Goal: Task Accomplishment & Management: Use online tool/utility

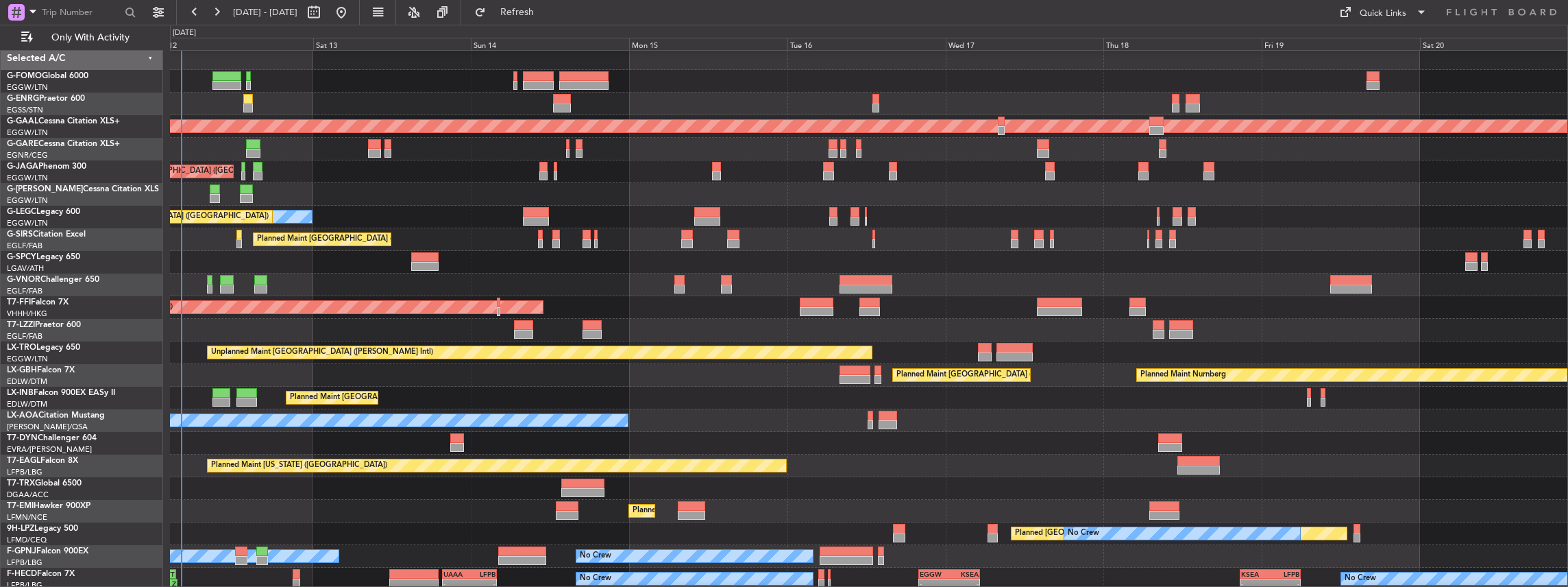
scroll to position [4, 0]
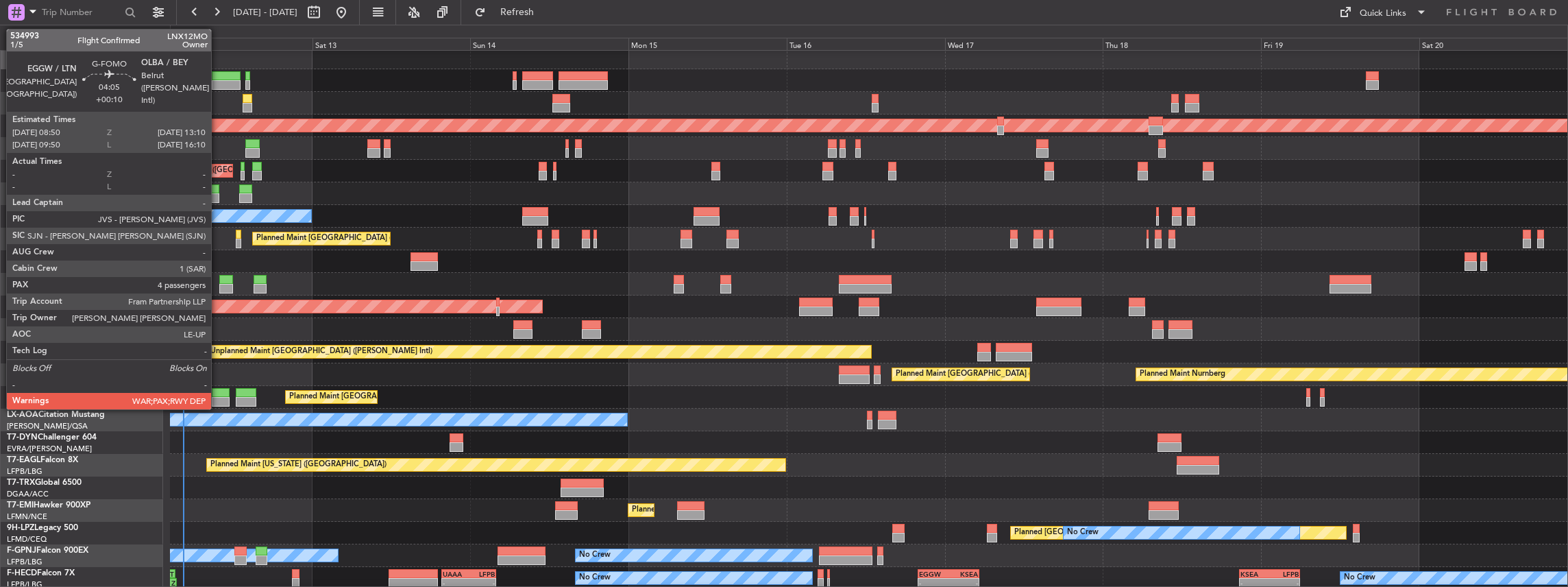
click at [219, 78] on div at bounding box center [225, 75] width 29 height 10
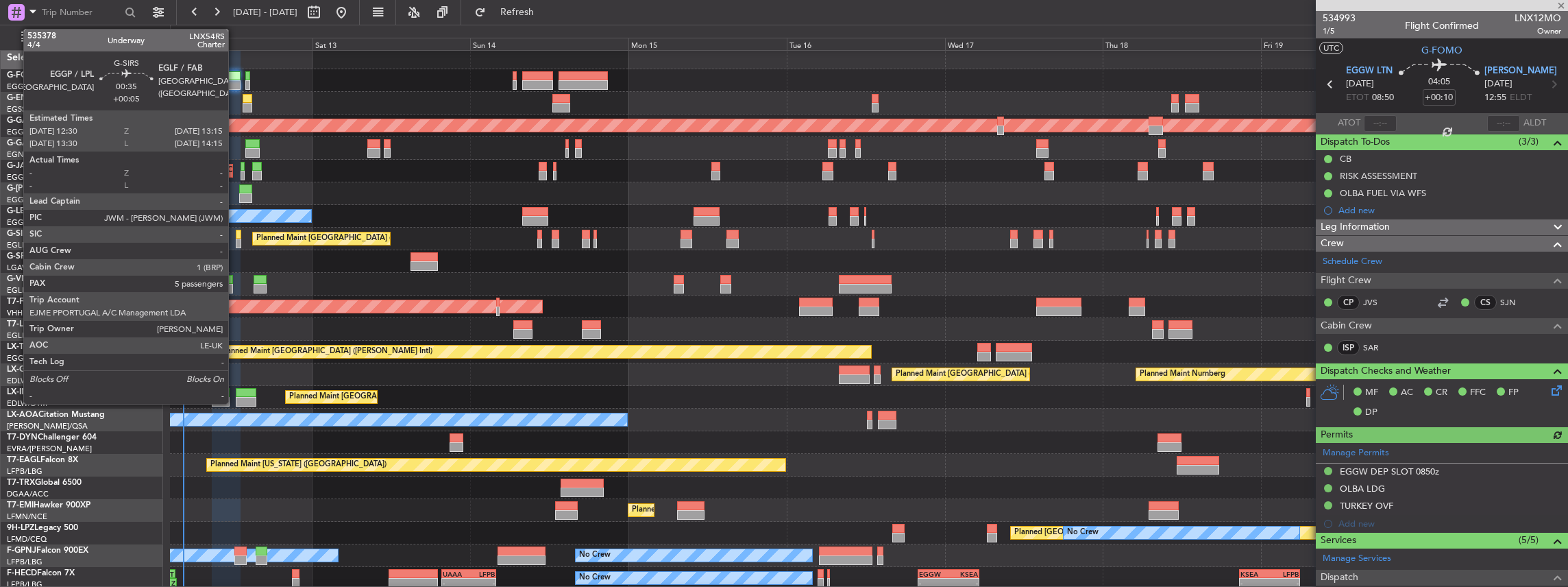
click at [236, 239] on div at bounding box center [238, 243] width 5 height 10
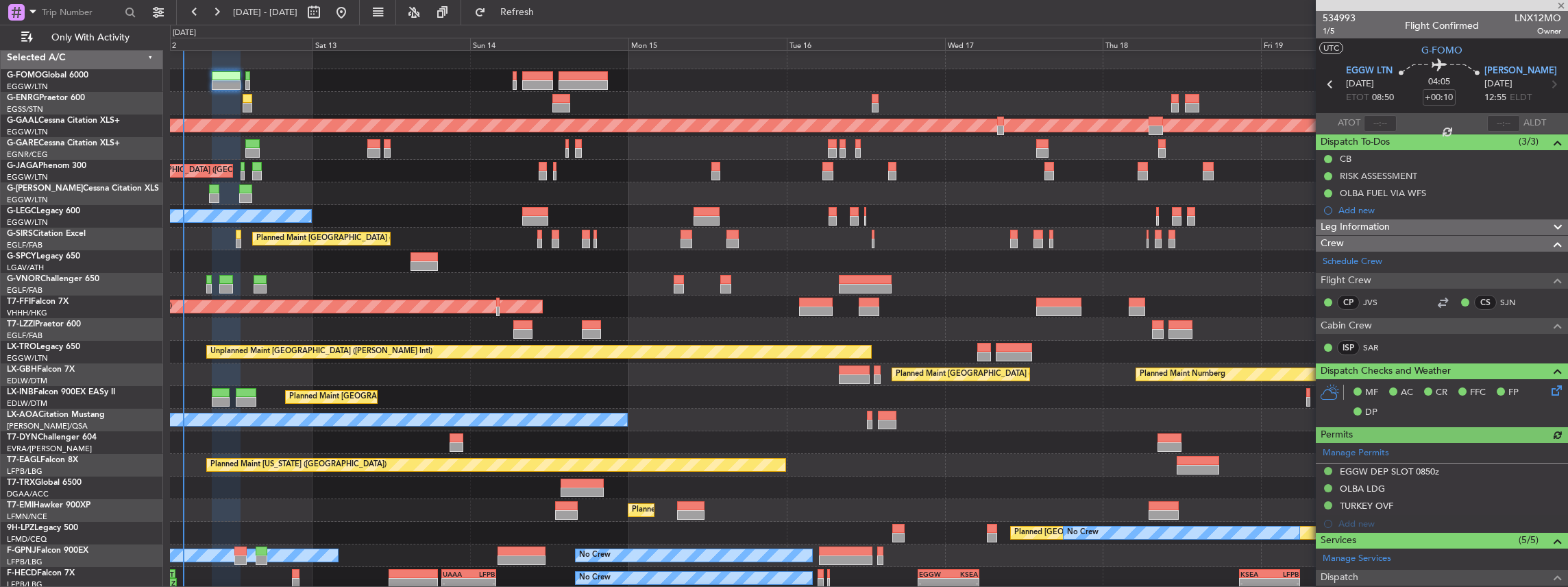
type input "+00:05"
type input "5"
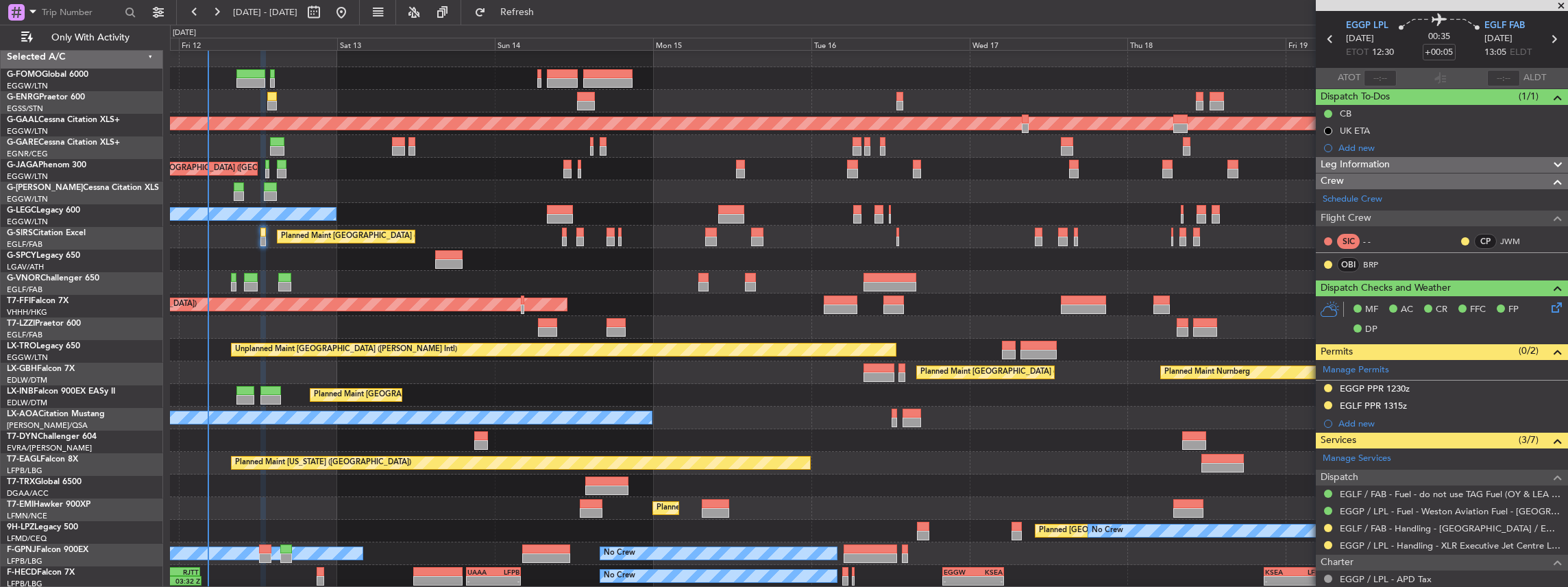
scroll to position [6, 0]
click at [951, 351] on div "Unplanned Maint [GEOGRAPHIC_DATA] ([PERSON_NAME] Intl)" at bounding box center [869, 349] width 1398 height 23
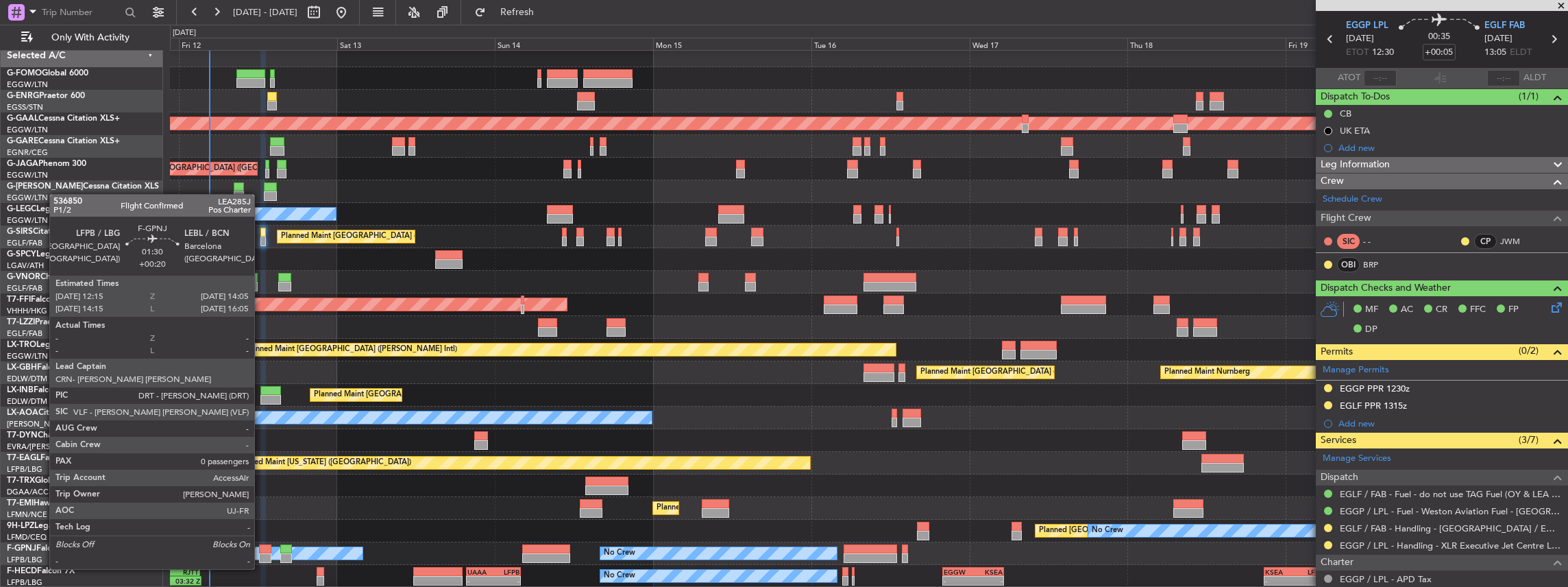
click at [261, 555] on div at bounding box center [265, 558] width 12 height 10
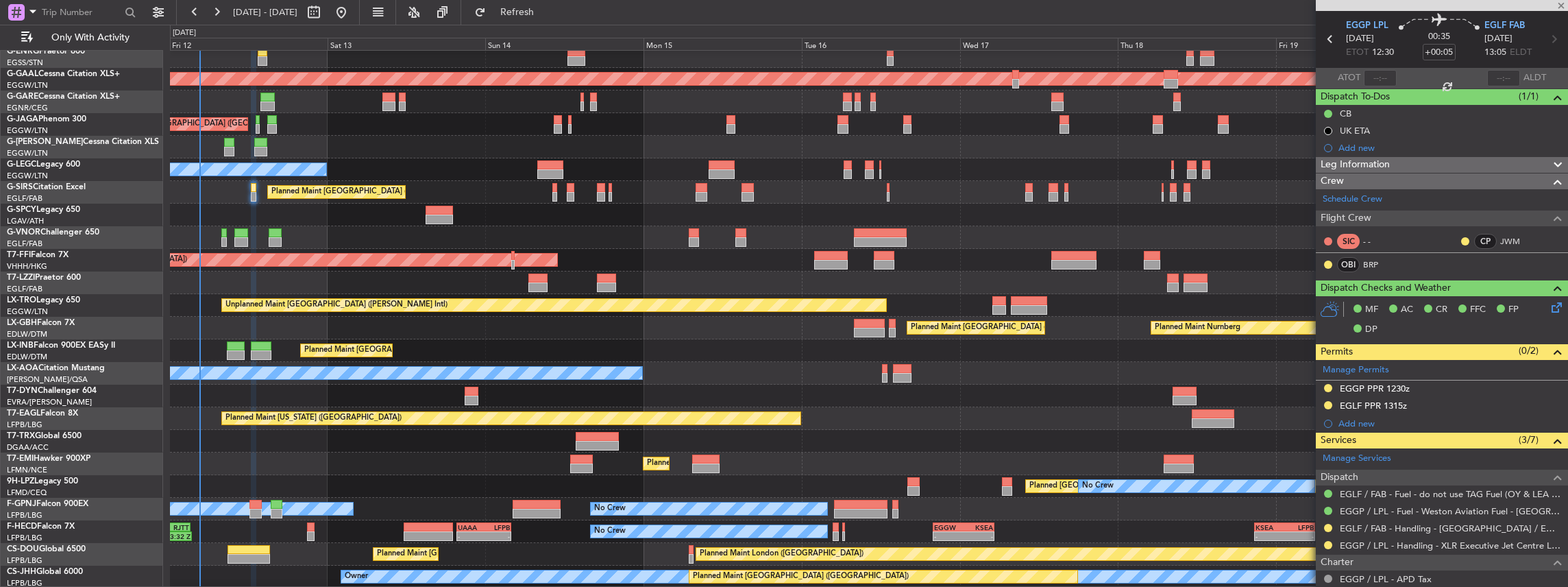
scroll to position [50, 0]
click at [306, 435] on div "Planned Maint [GEOGRAPHIC_DATA] ([GEOGRAPHIC_DATA]) No Crew Planned [GEOGRAPHIC…" at bounding box center [869, 294] width 1398 height 588
type input "+00:20"
type input "0"
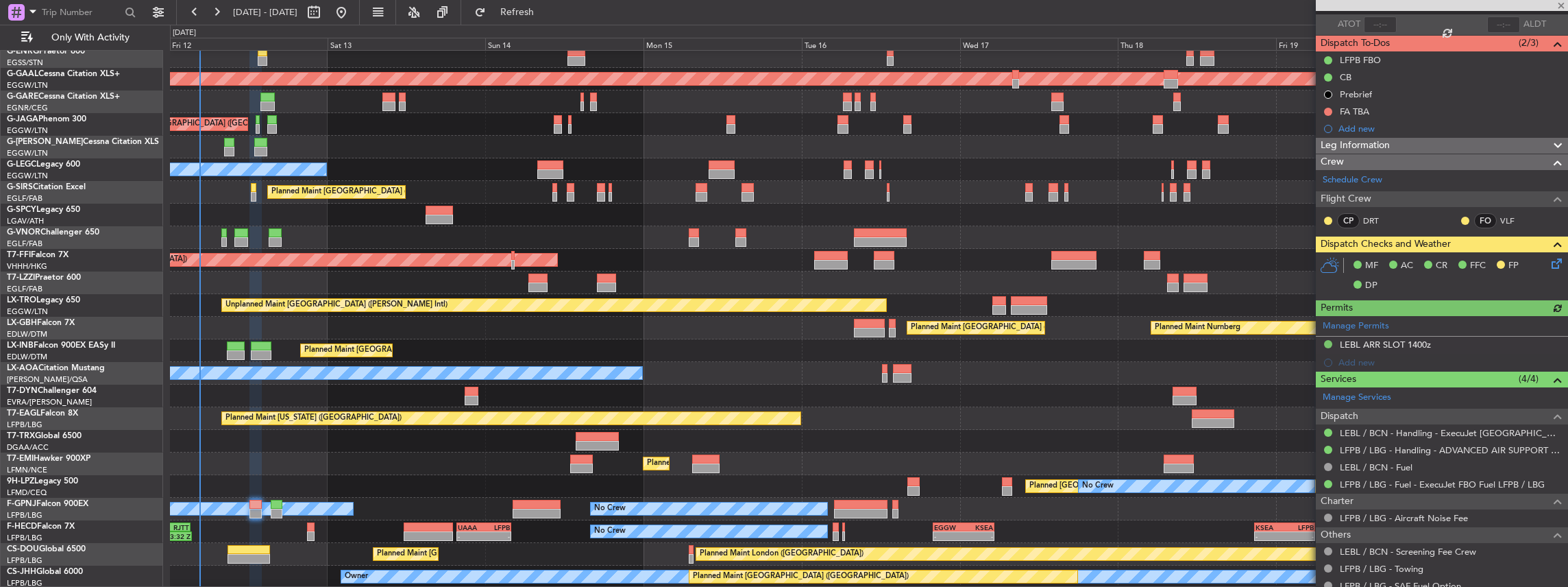
scroll to position [137, 0]
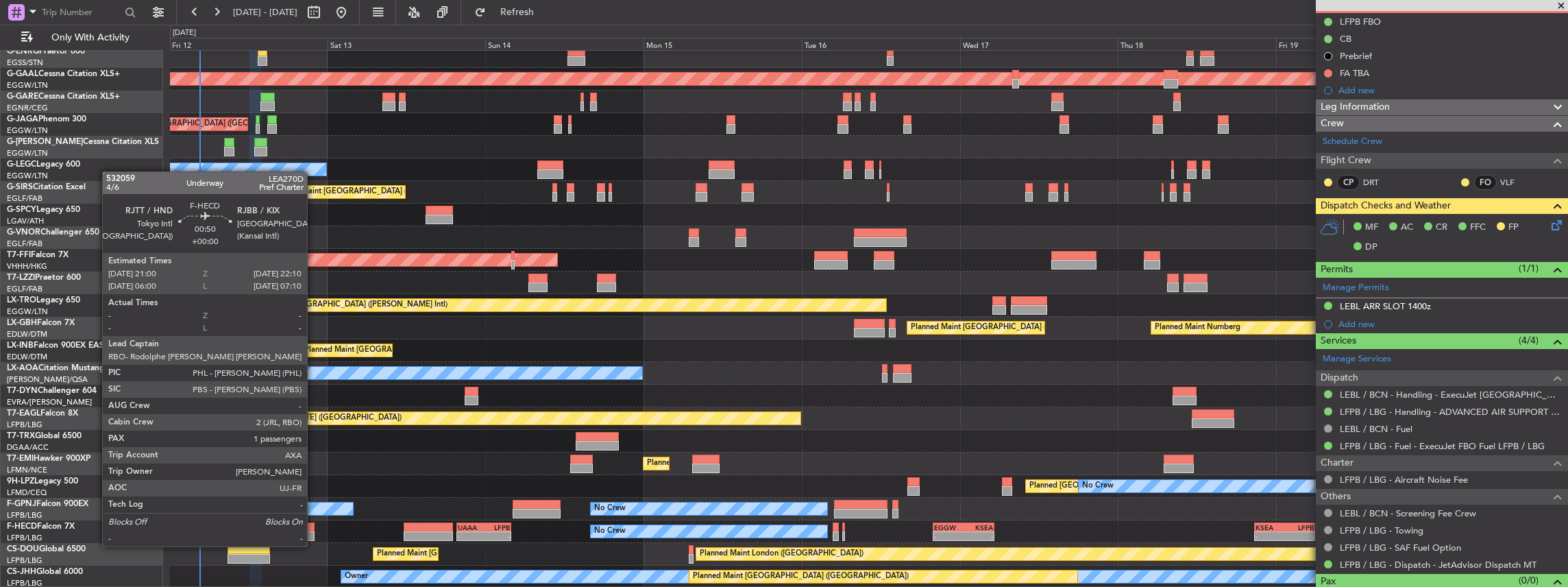
click at [311, 532] on div at bounding box center [310, 536] width 8 height 10
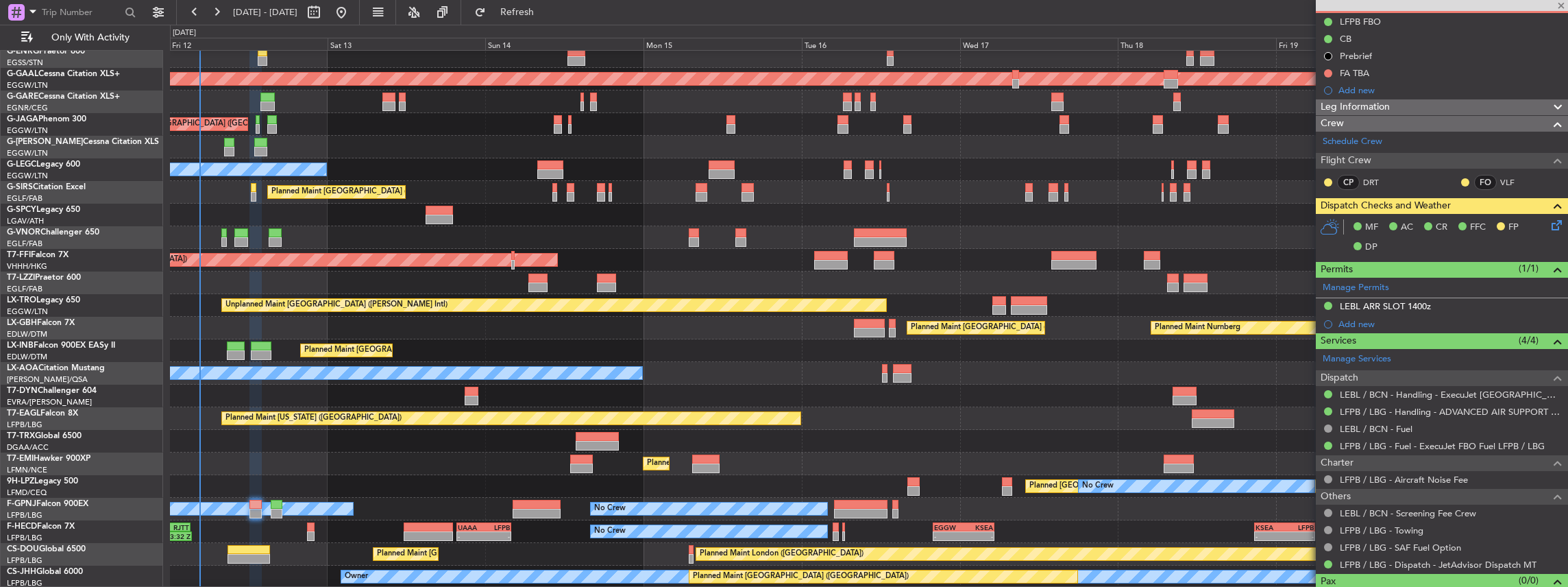
type input "1"
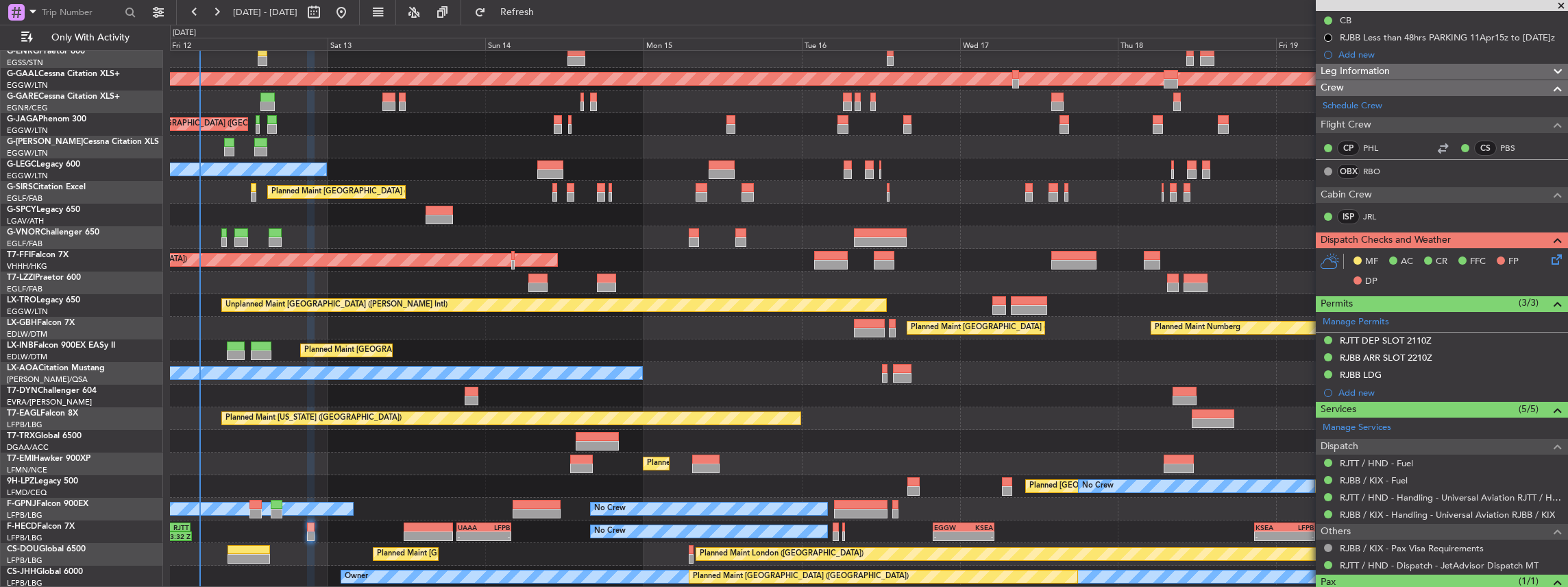
scroll to position [182, 0]
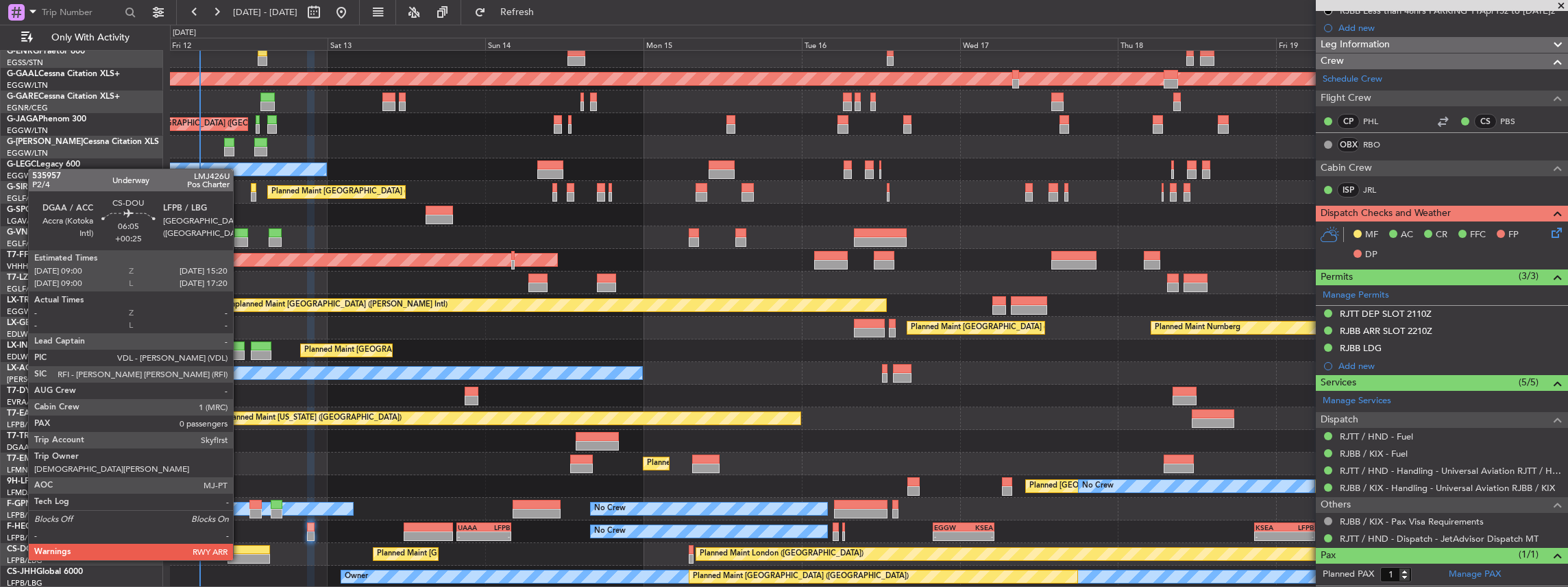
click at [241, 548] on div at bounding box center [248, 549] width 42 height 10
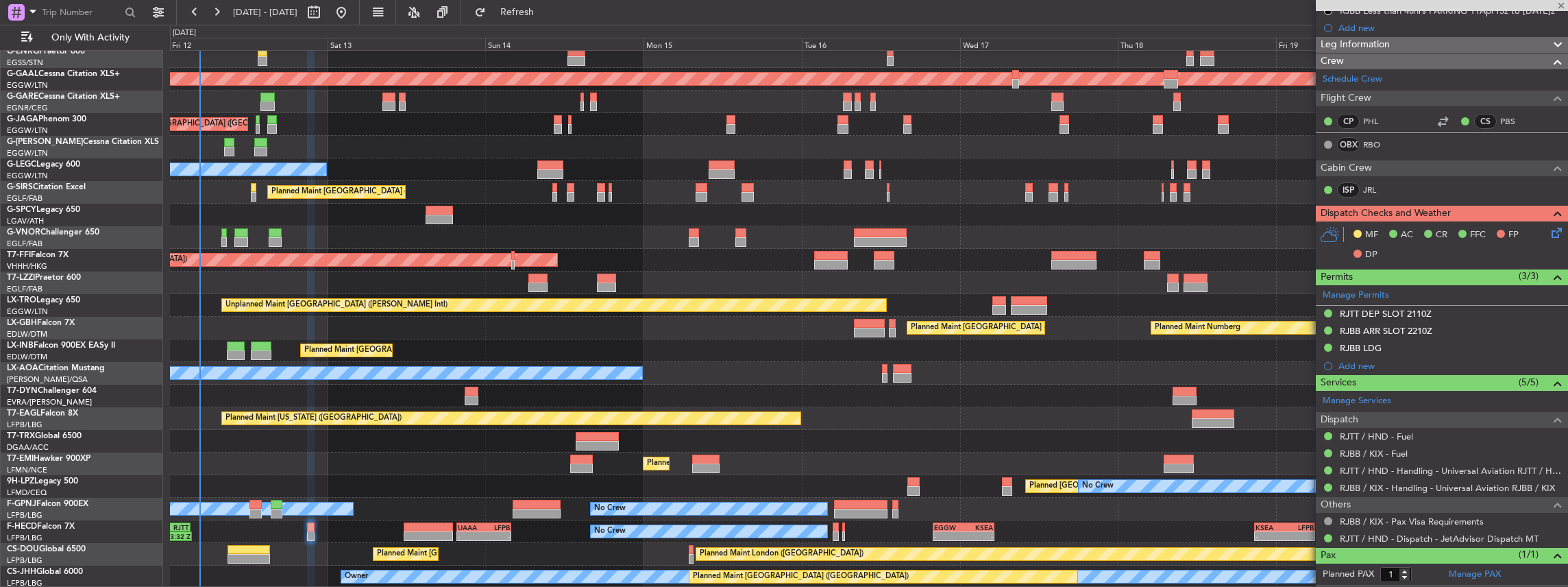
type input "+00:25"
type input "0"
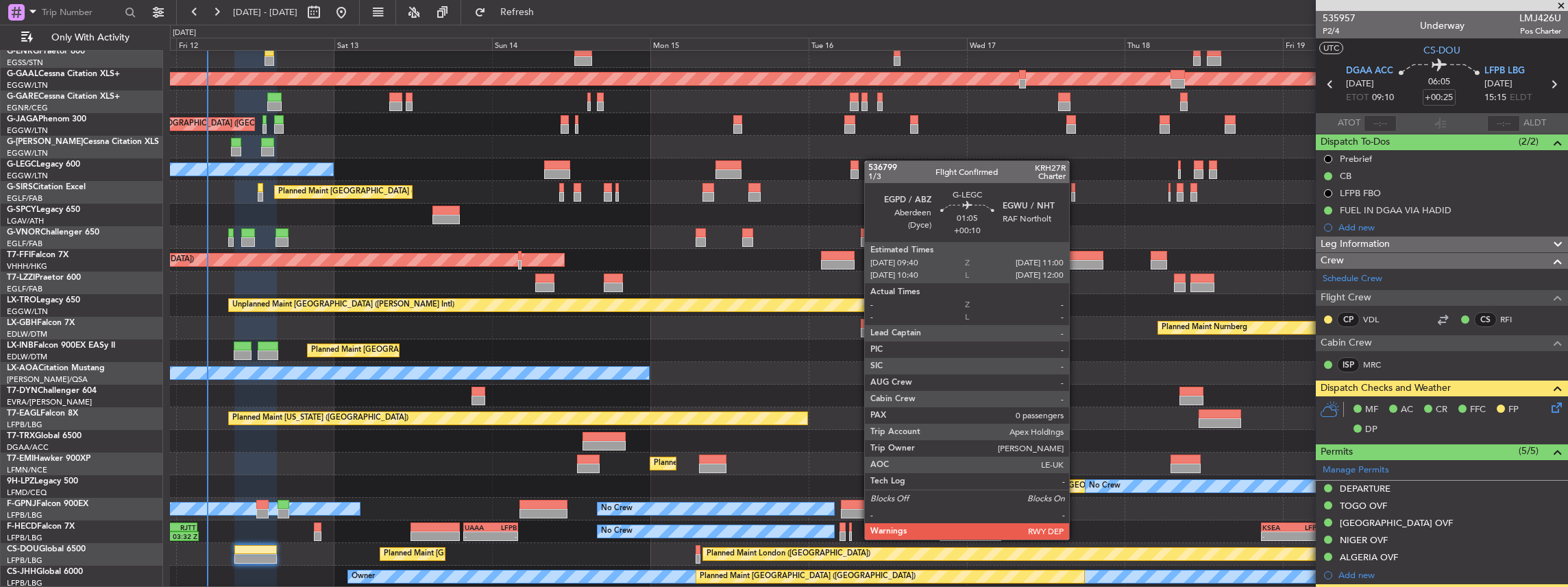
scroll to position [50, 0]
click at [872, 160] on div "Planned Maint [GEOGRAPHIC_DATA] ([GEOGRAPHIC_DATA]) No Crew Planned Maint [GEOG…" at bounding box center [869, 294] width 1398 height 588
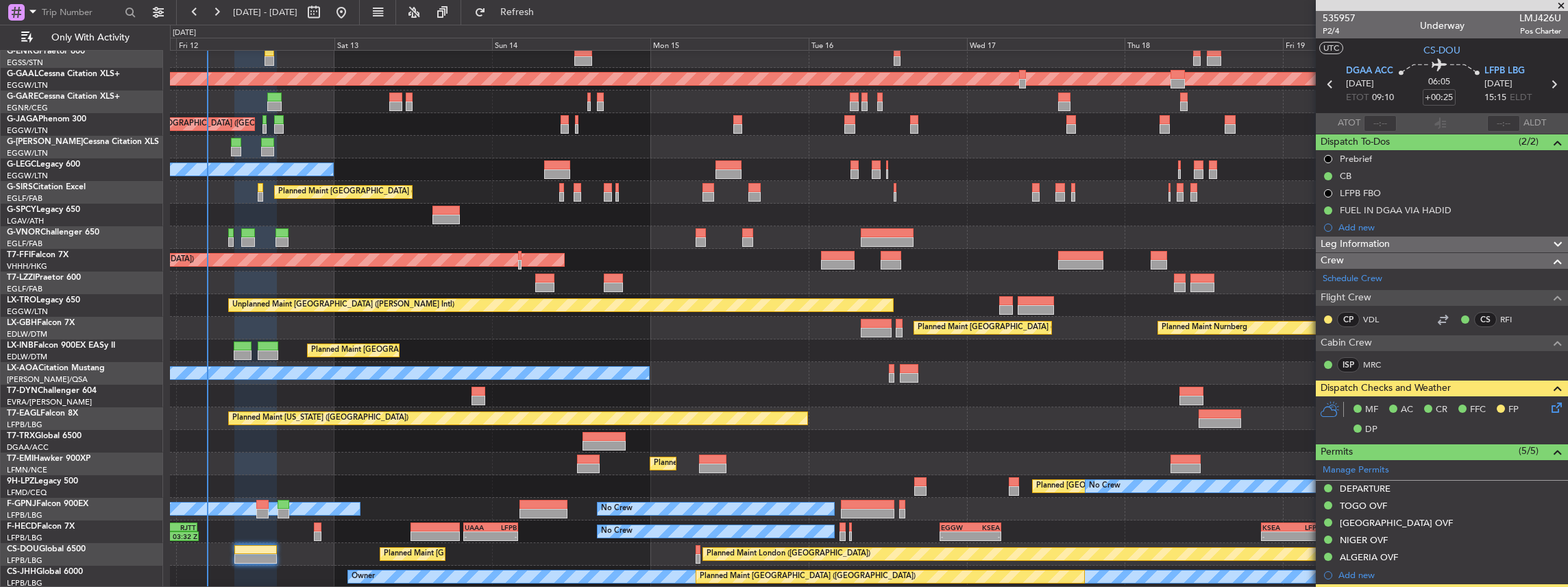
click at [385, 140] on div "Planned Maint [GEOGRAPHIC_DATA] ([GEOGRAPHIC_DATA]) No Crew Planned Maint [GEOG…" at bounding box center [869, 294] width 1398 height 588
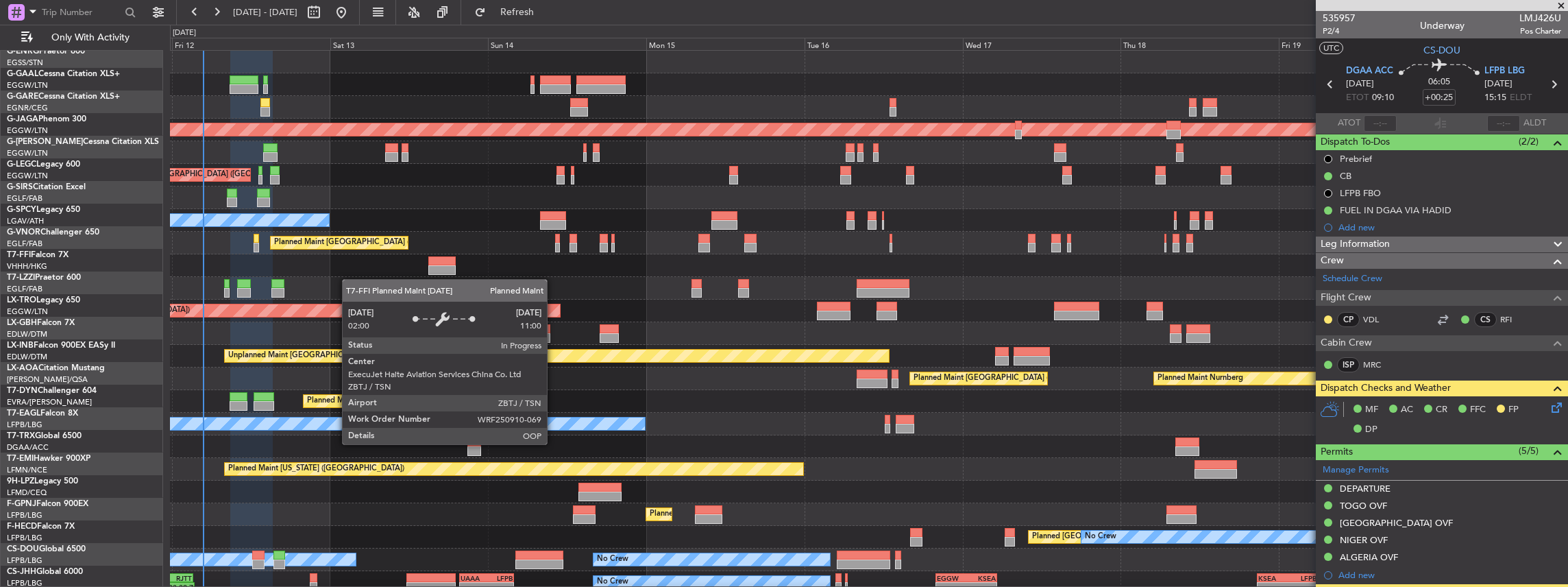
scroll to position [0, 0]
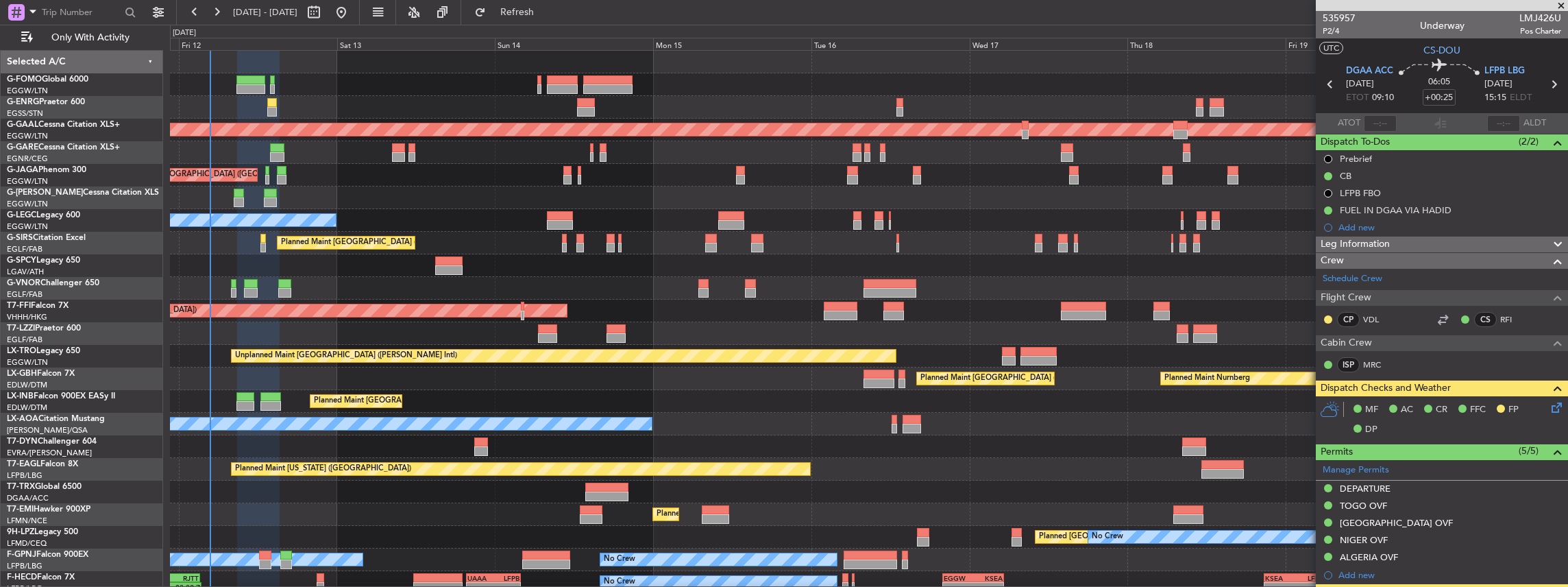
click at [356, 293] on div at bounding box center [869, 288] width 1398 height 23
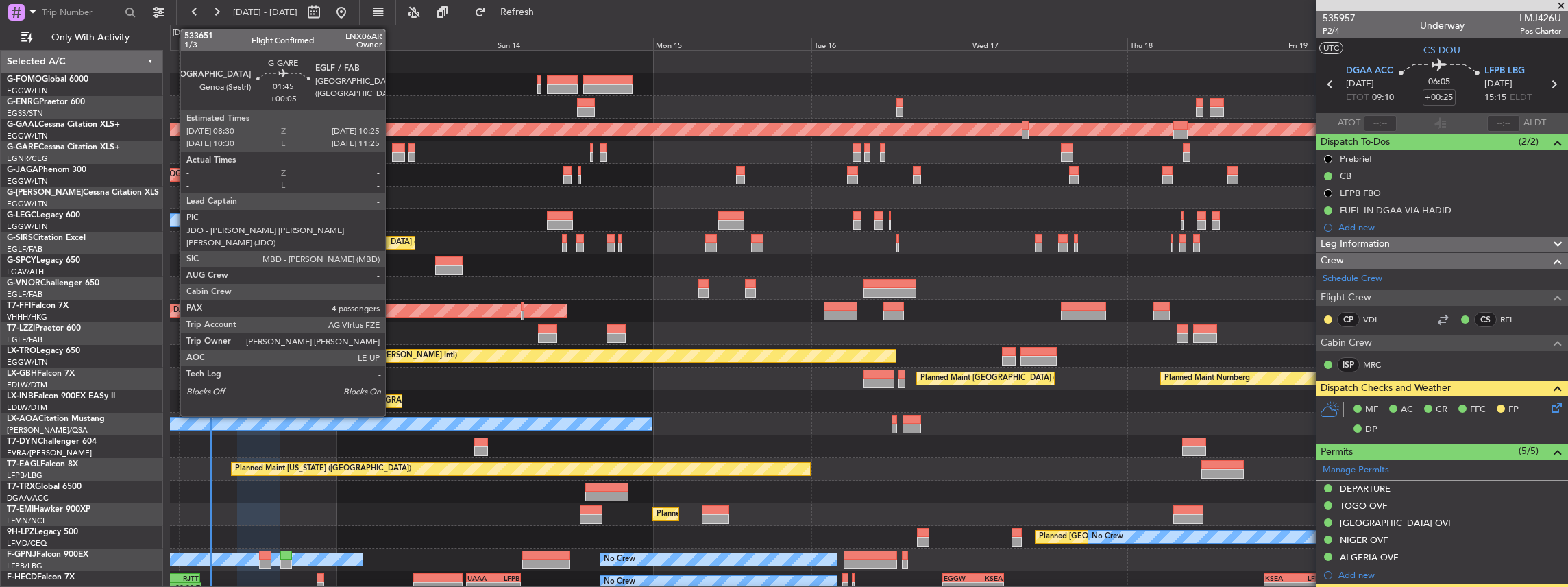
click at [392, 152] on div at bounding box center [398, 156] width 13 height 10
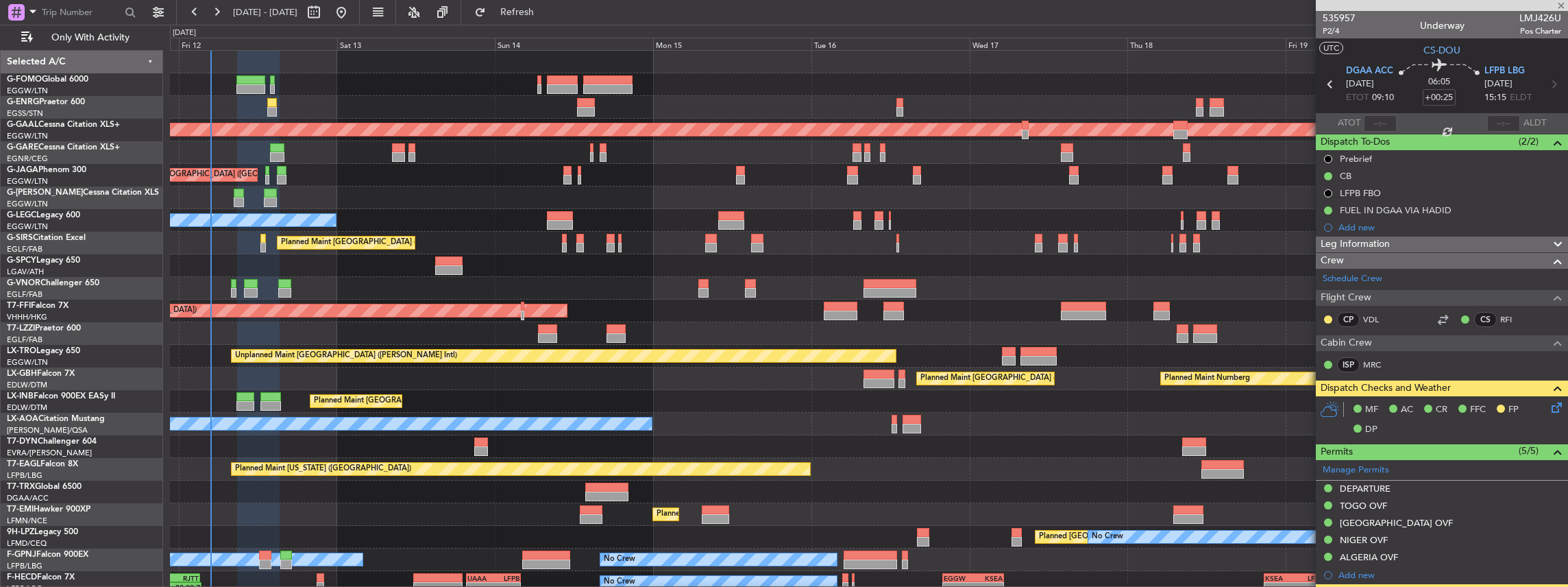
type input "+00:05"
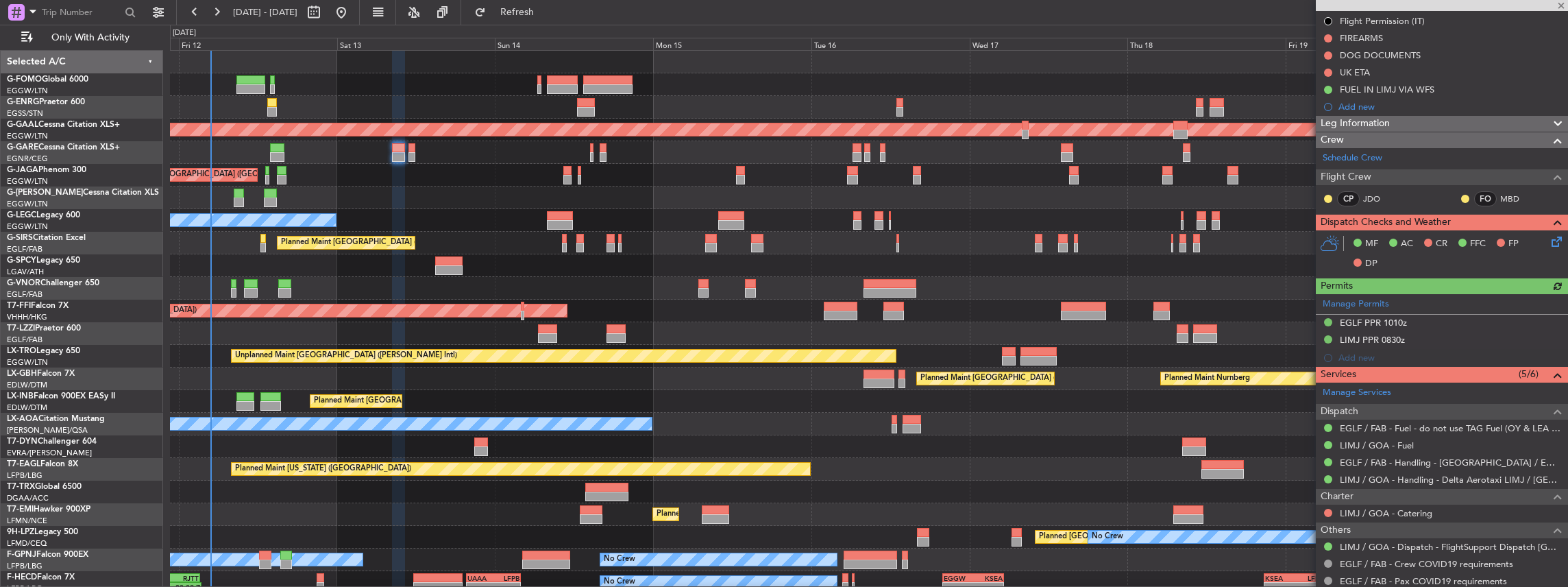
scroll to position [182, 0]
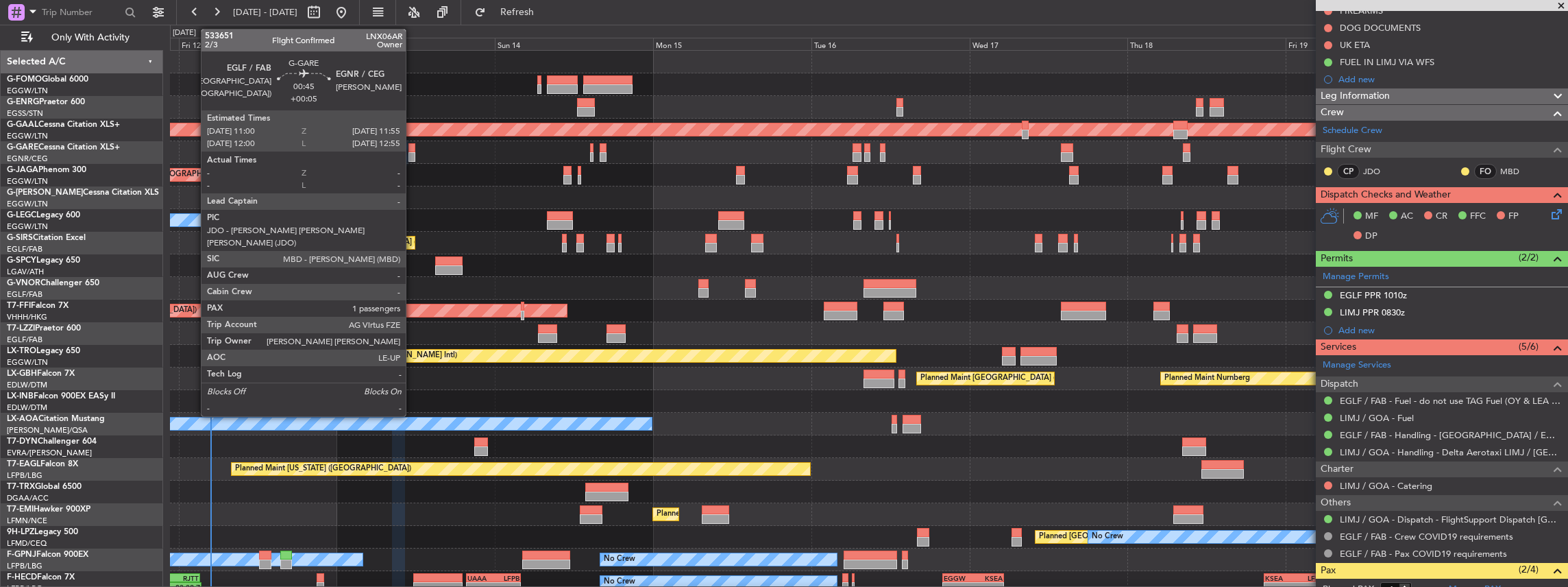
click at [413, 149] on div at bounding box center [411, 147] width 6 height 10
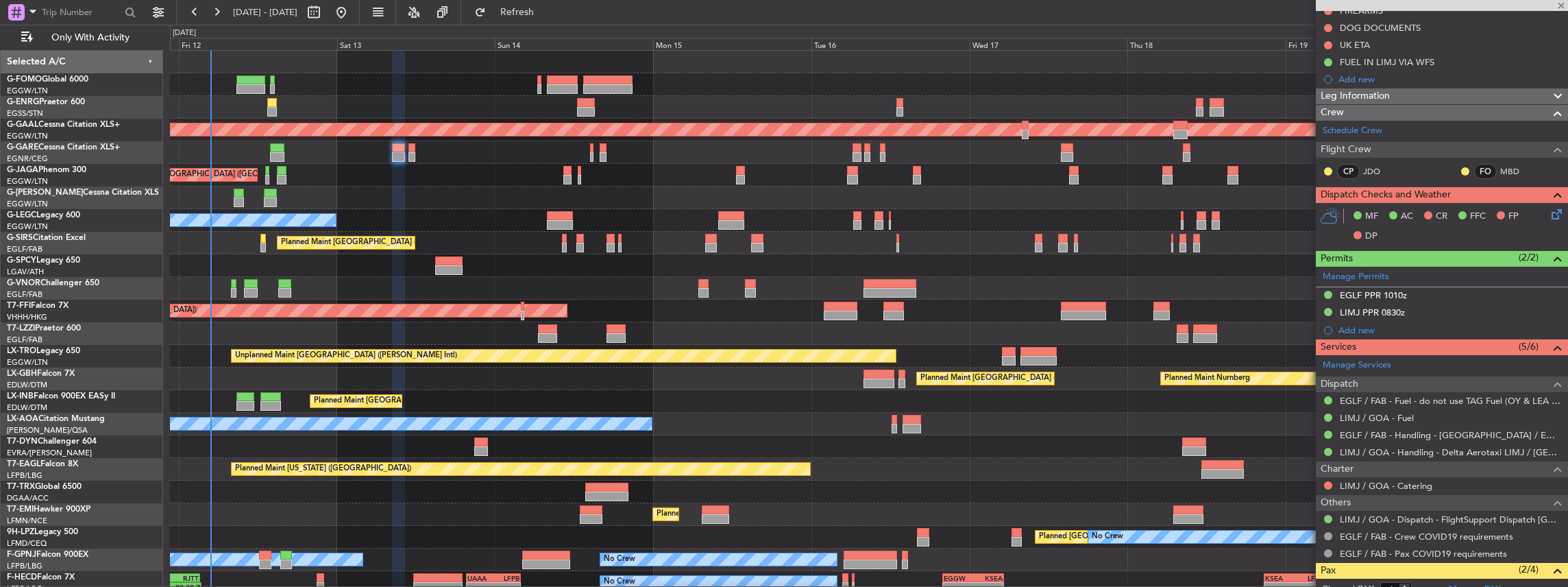
type input "1"
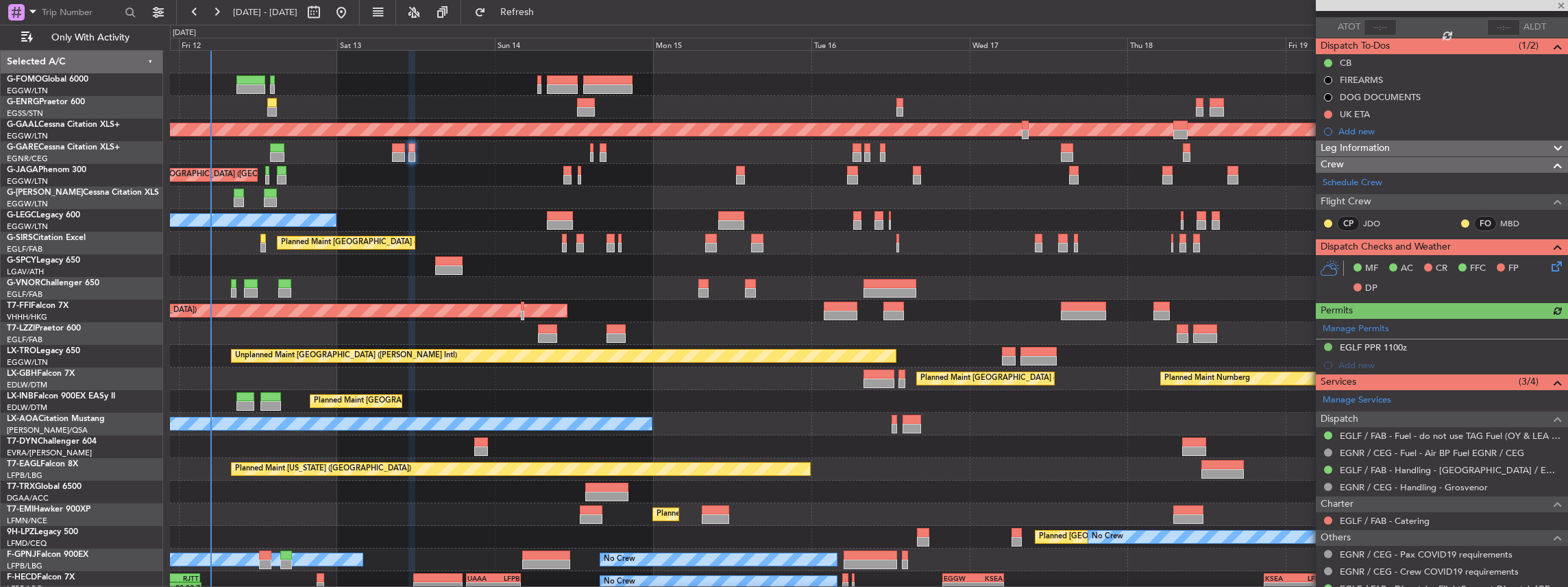
scroll to position [172, 0]
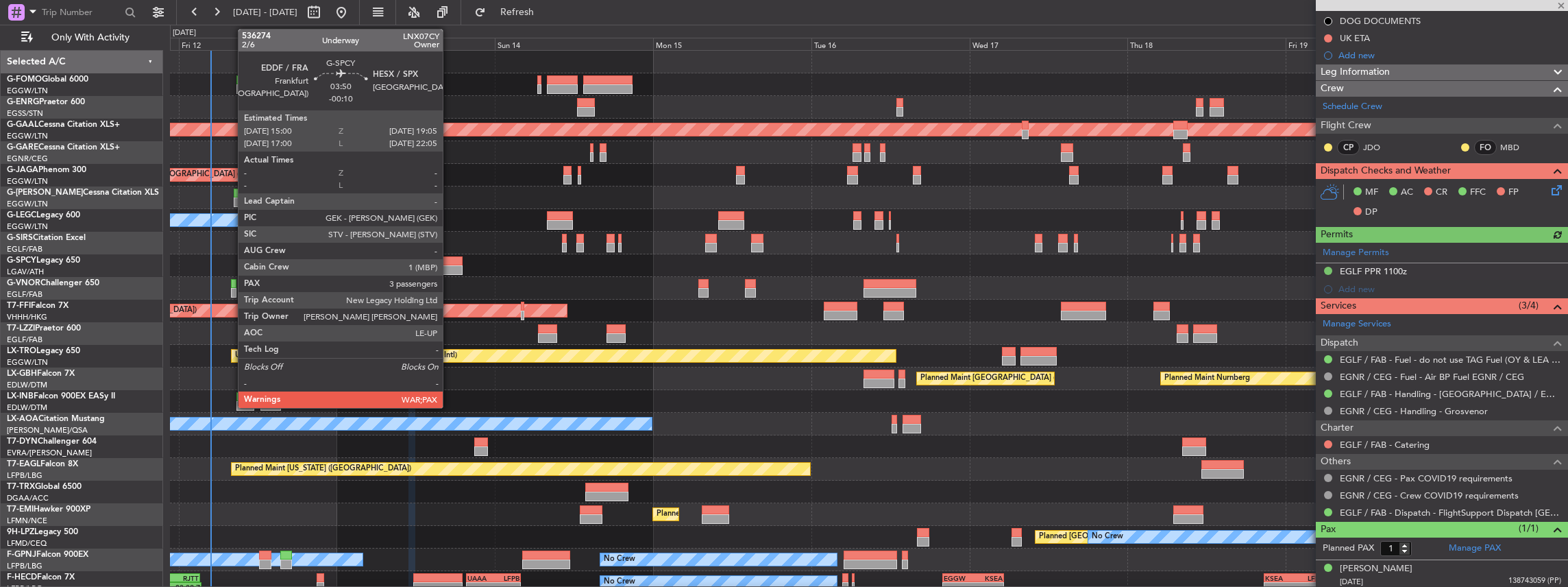
click at [450, 262] on div at bounding box center [449, 261] width 28 height 10
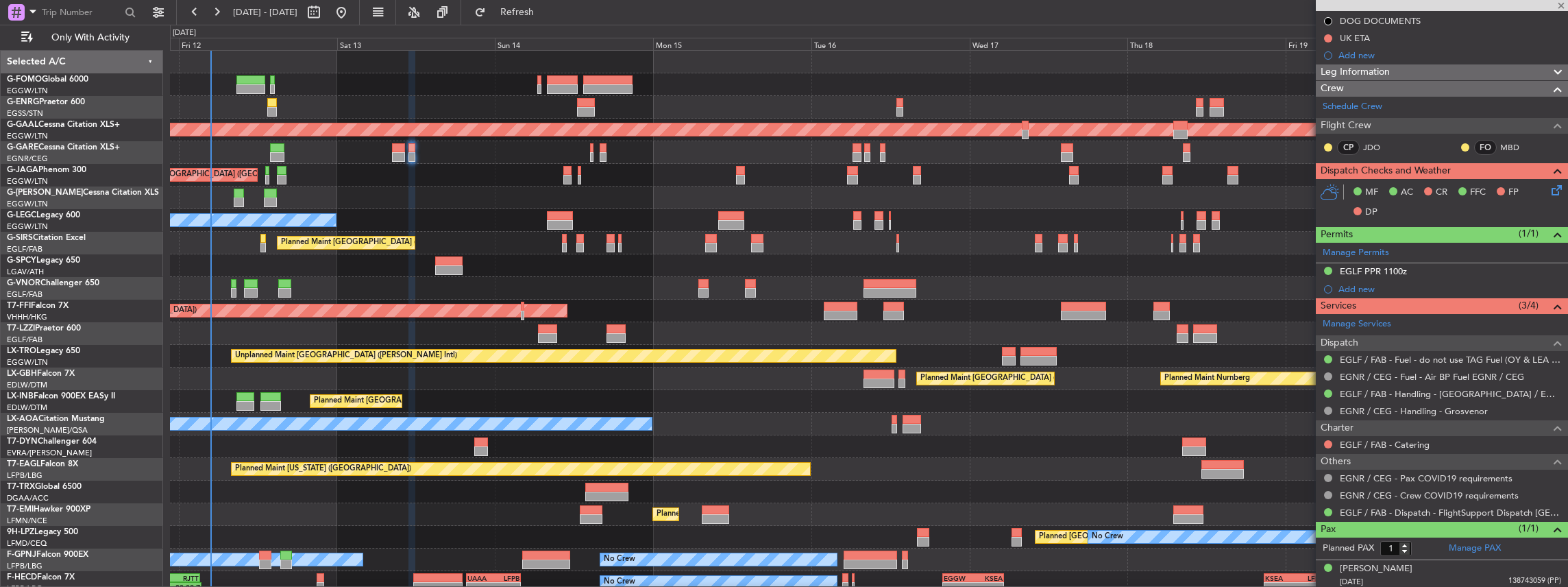
type input "-00:10"
type input "3"
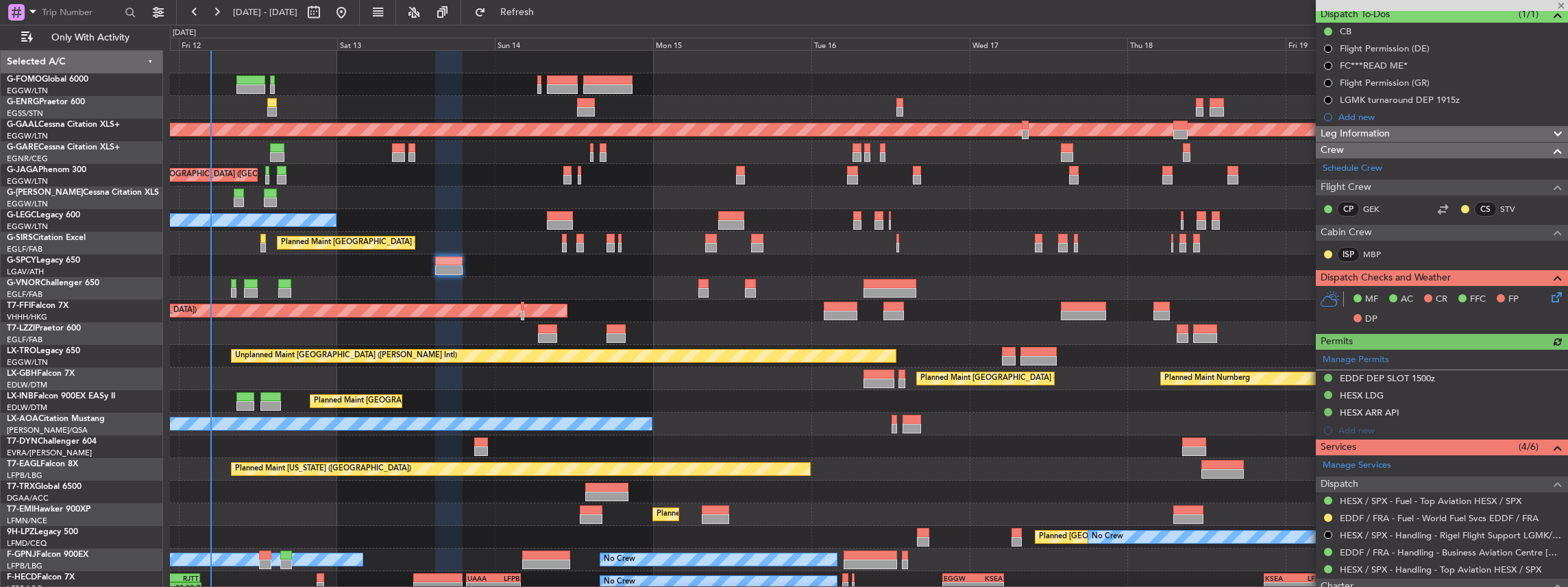
scroll to position [319, 0]
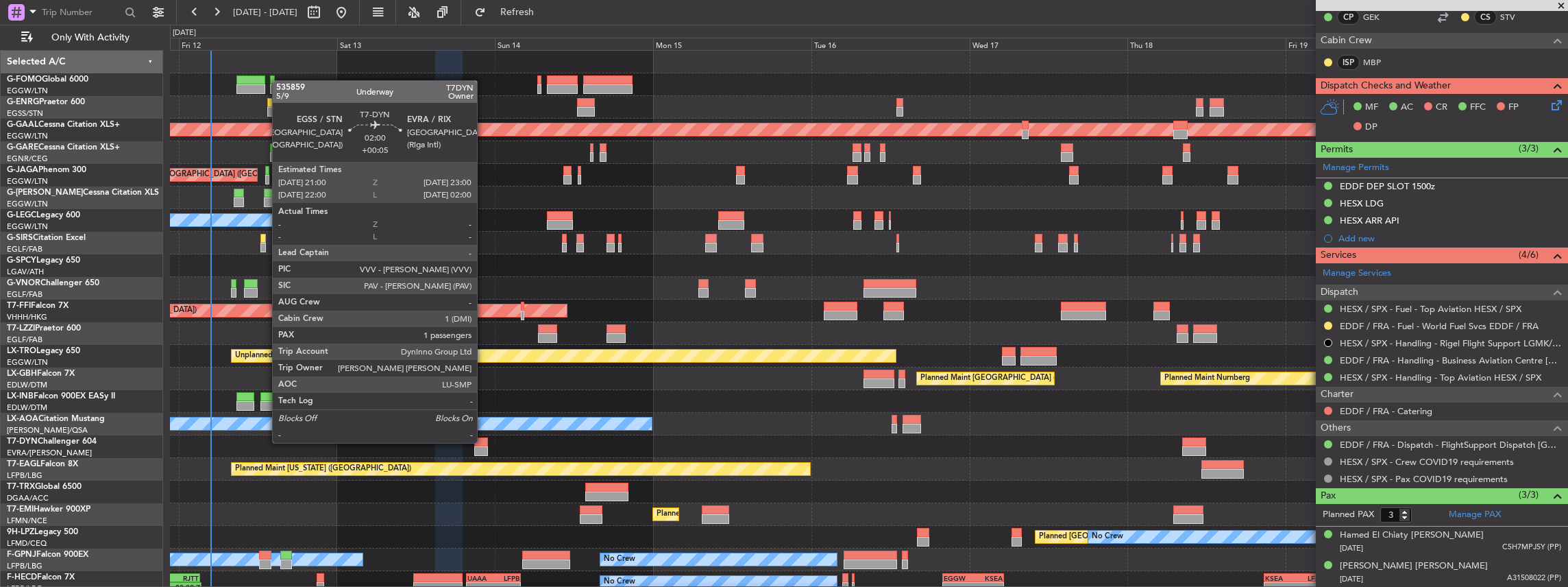
click at [484, 441] on div at bounding box center [481, 441] width 14 height 10
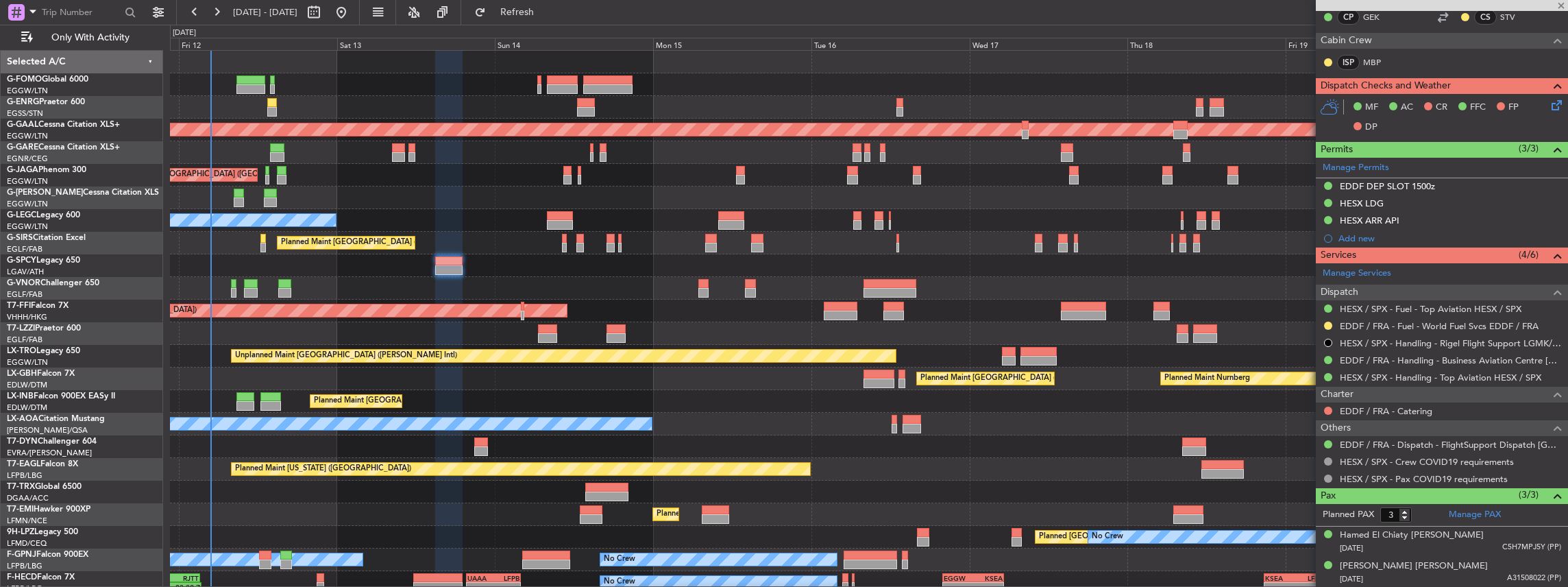
type input "+00:05"
type input "1"
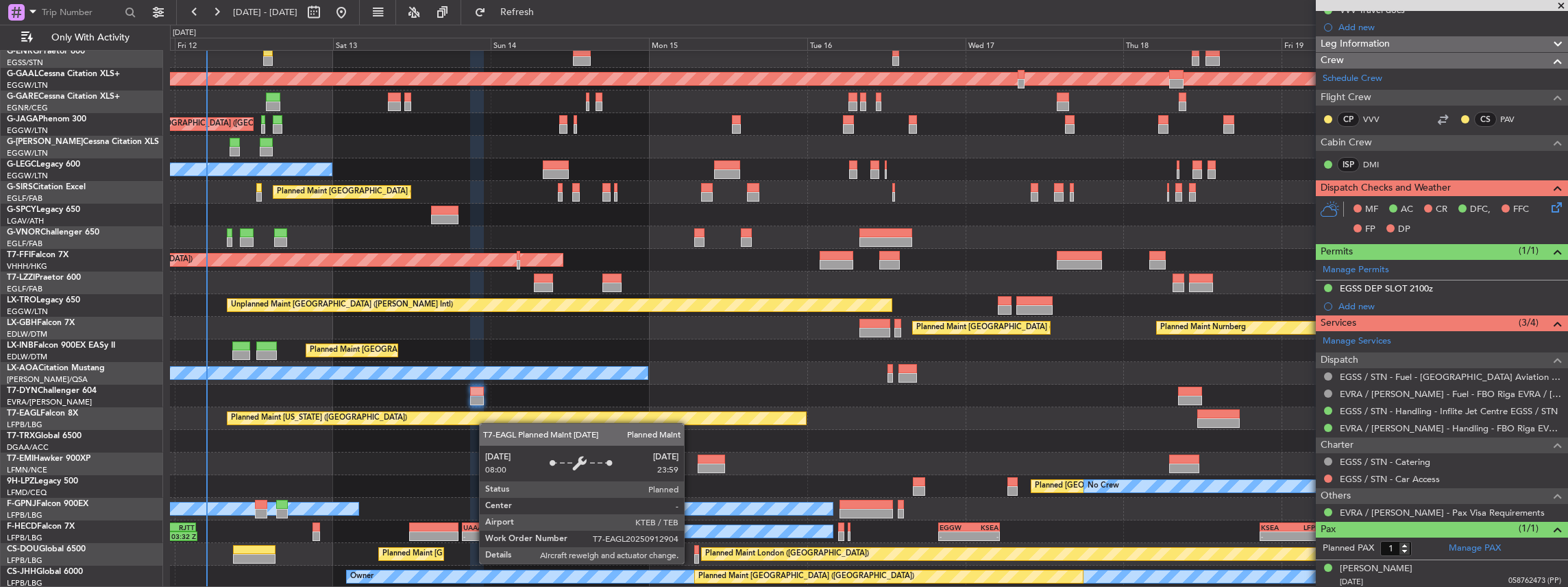
scroll to position [50, 0]
click at [486, 403] on div "Planned Maint [GEOGRAPHIC_DATA] ([GEOGRAPHIC_DATA]) No Crew Planned Maint [GEOG…" at bounding box center [869, 294] width 1398 height 588
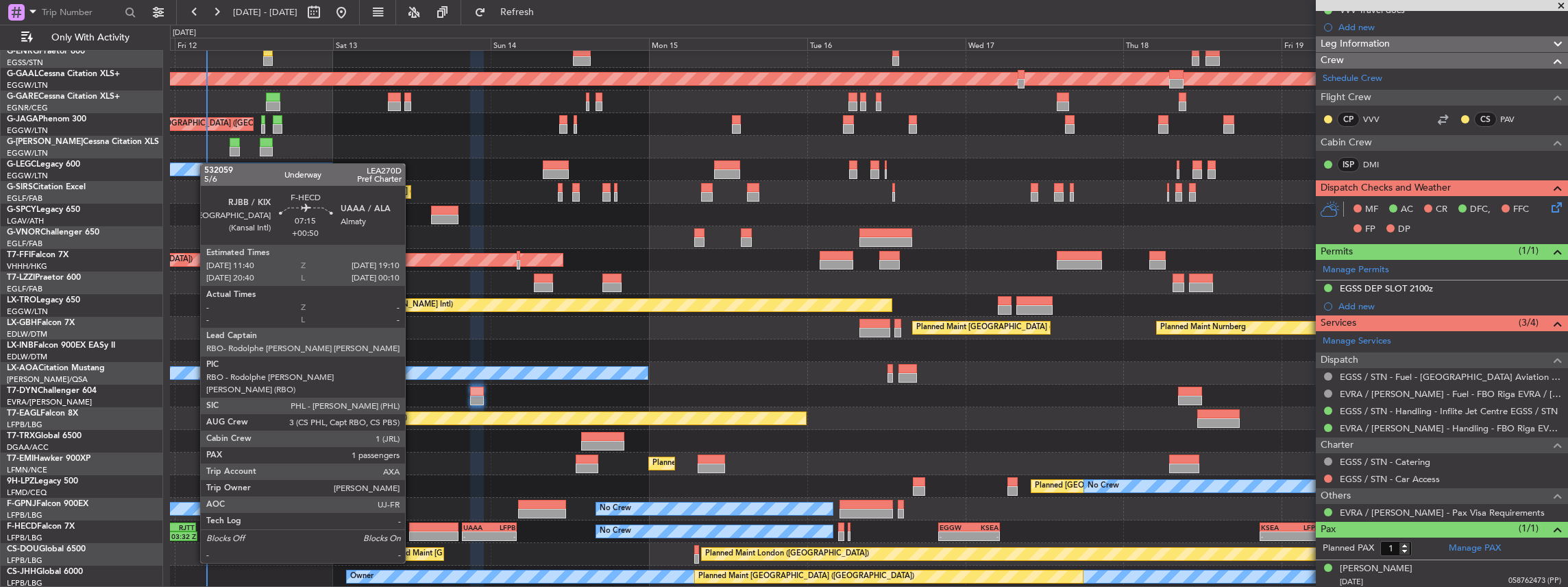
click at [412, 525] on div at bounding box center [434, 526] width 50 height 10
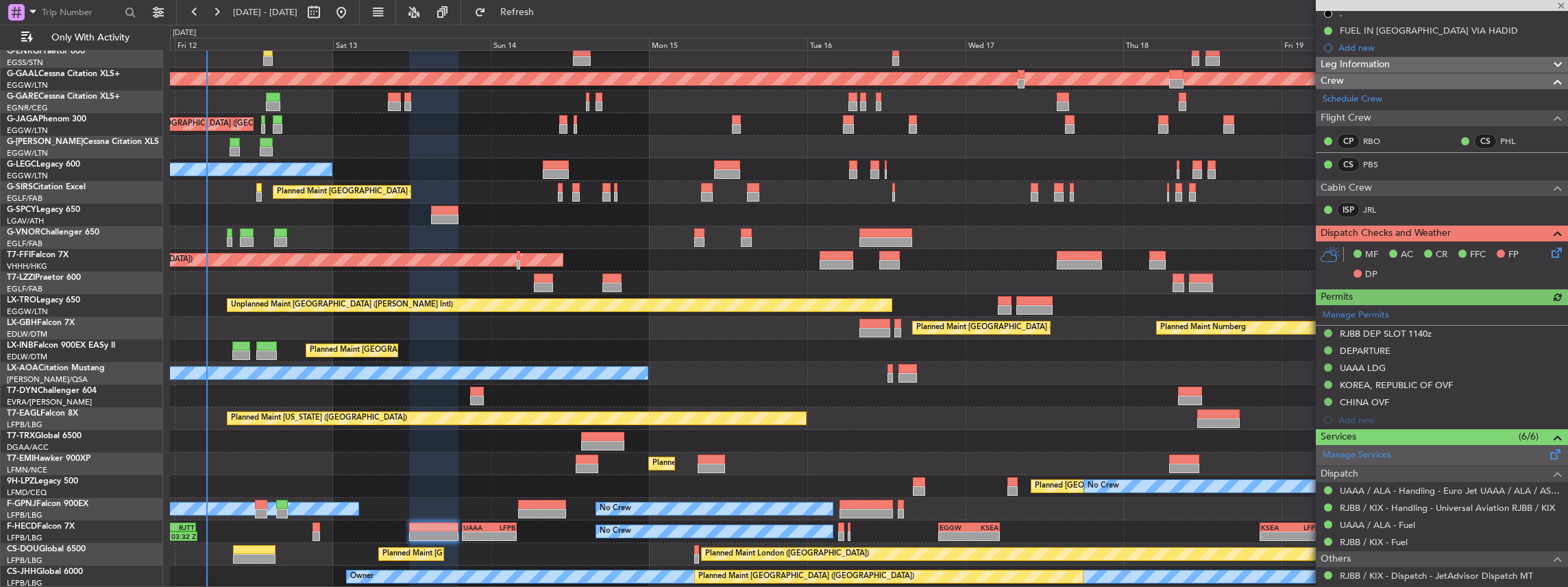
scroll to position [182, 0]
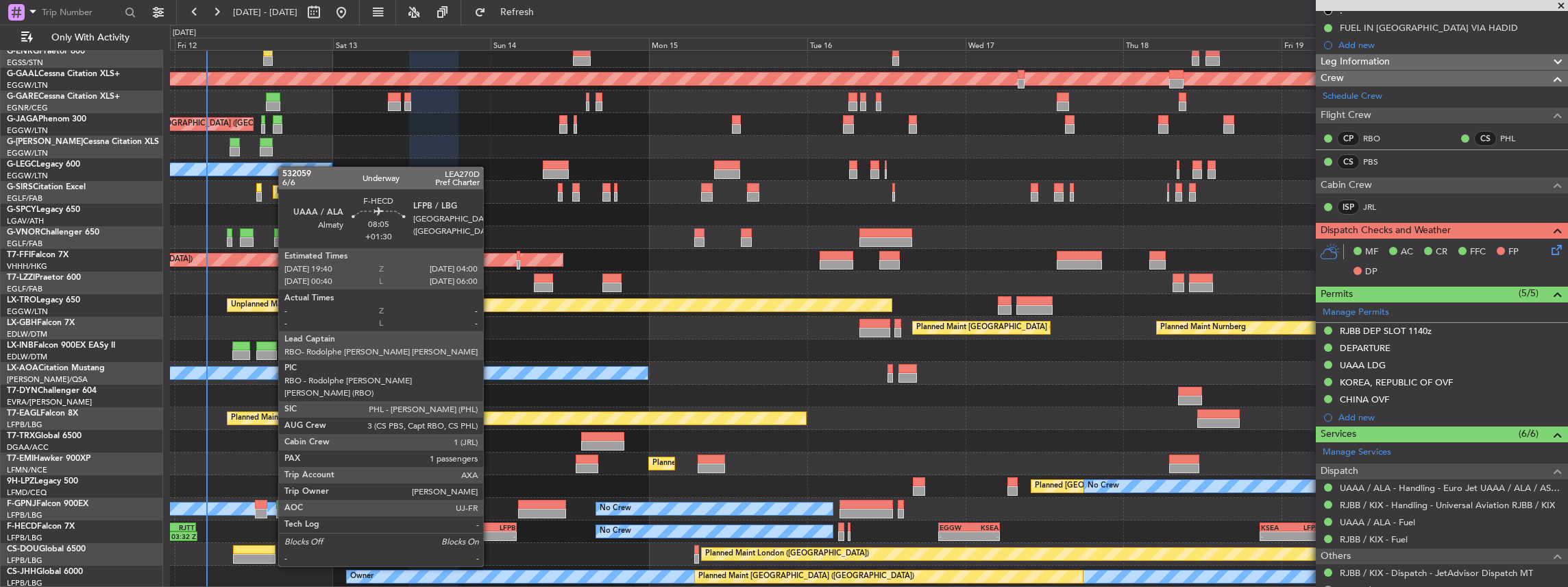
click at [489, 528] on div "LFPB" at bounding box center [502, 526] width 26 height 8
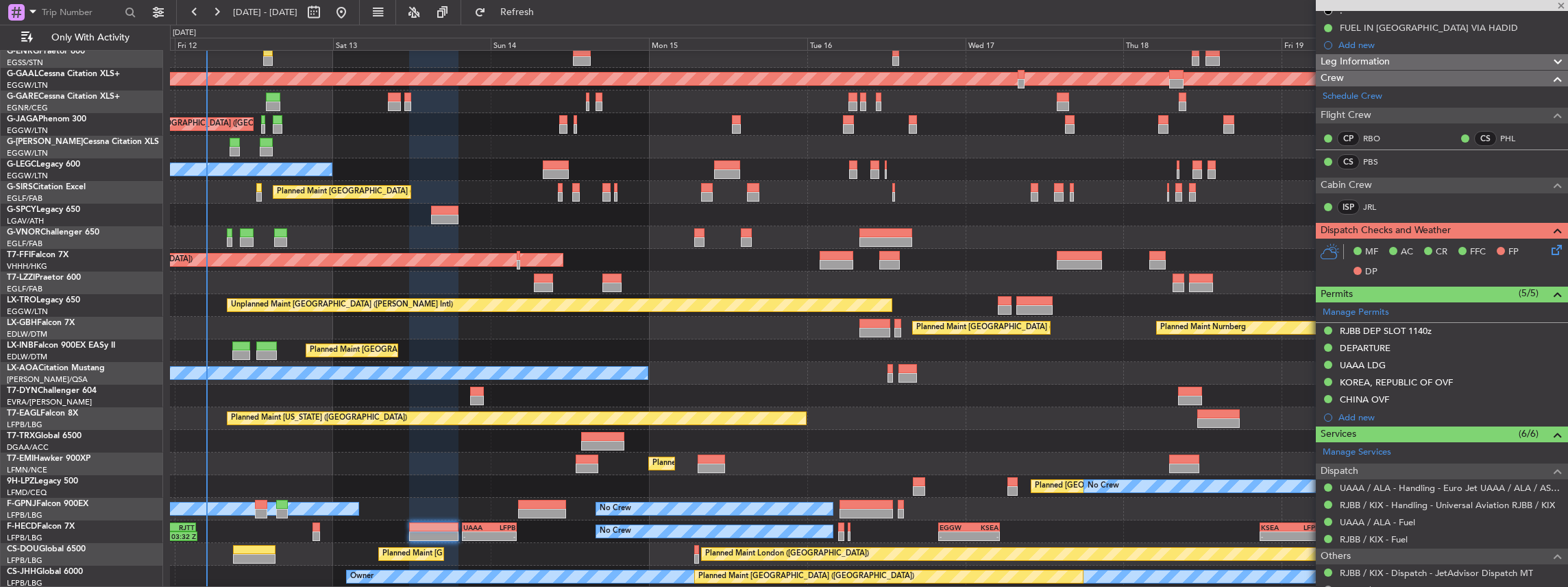
type input "+01:30"
